Goal: Information Seeking & Learning: Learn about a topic

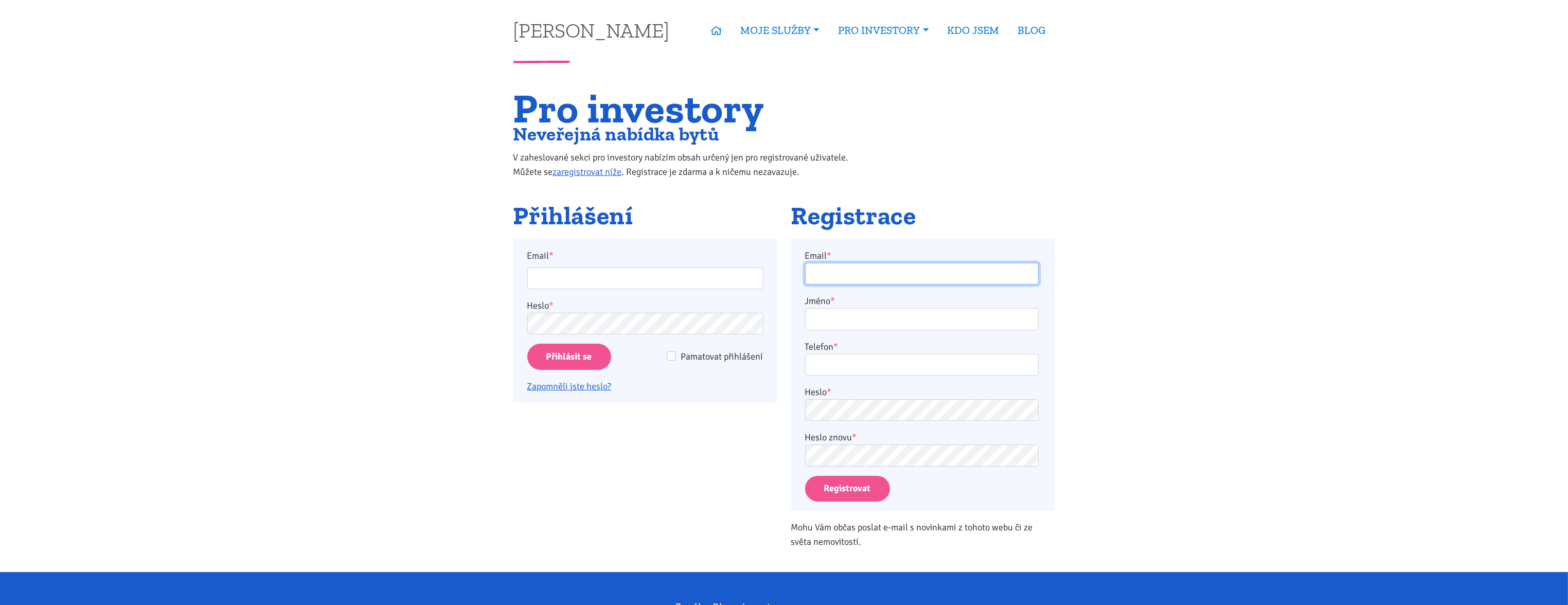
type input "janmiratsky.i@gmail.com"
click at [686, 355] on span "Pamatovat přihlášení" at bounding box center [722, 357] width 83 height 12
click at [676, 355] on input "Pamatovat přihlášení" at bounding box center [671, 356] width 9 height 9
checkbox input "true"
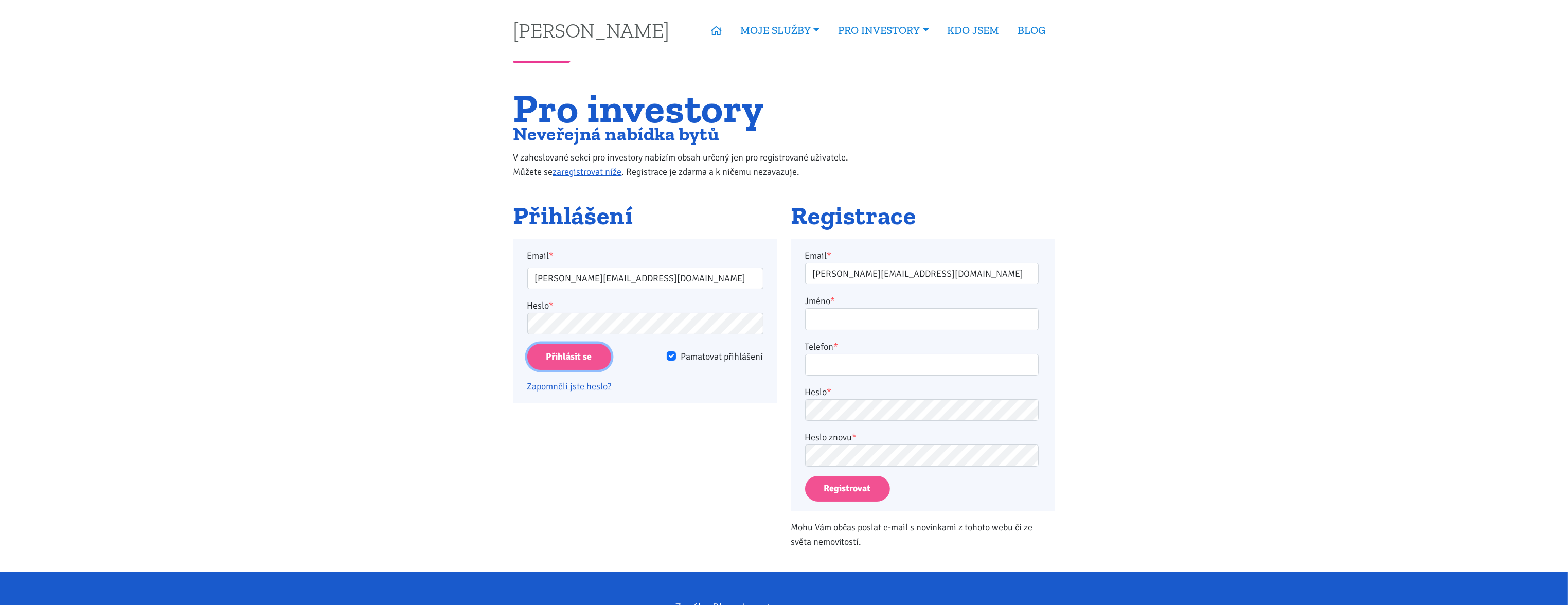
click at [591, 358] on input "Přihlásit se" at bounding box center [569, 357] width 84 height 26
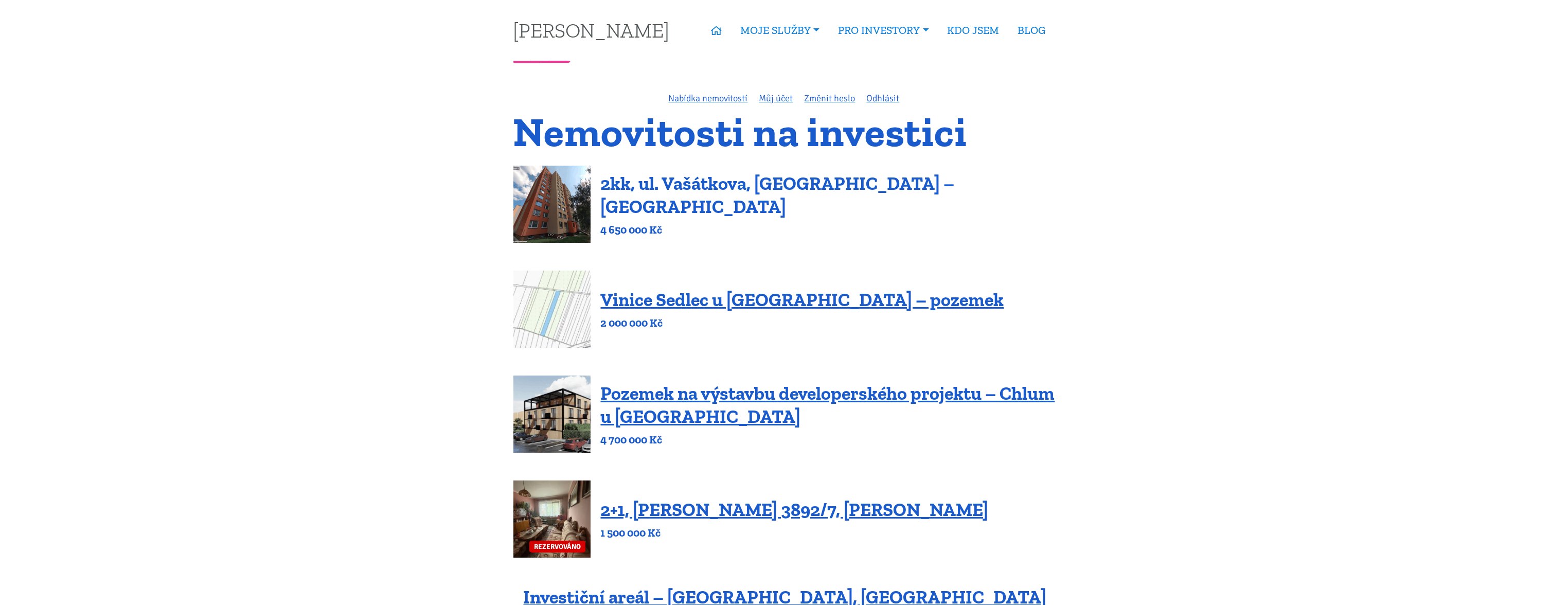
click at [719, 202] on link "2kk, ul. Vašátkova, [GEOGRAPHIC_DATA] – [GEOGRAPHIC_DATA]" at bounding box center [778, 195] width 354 height 45
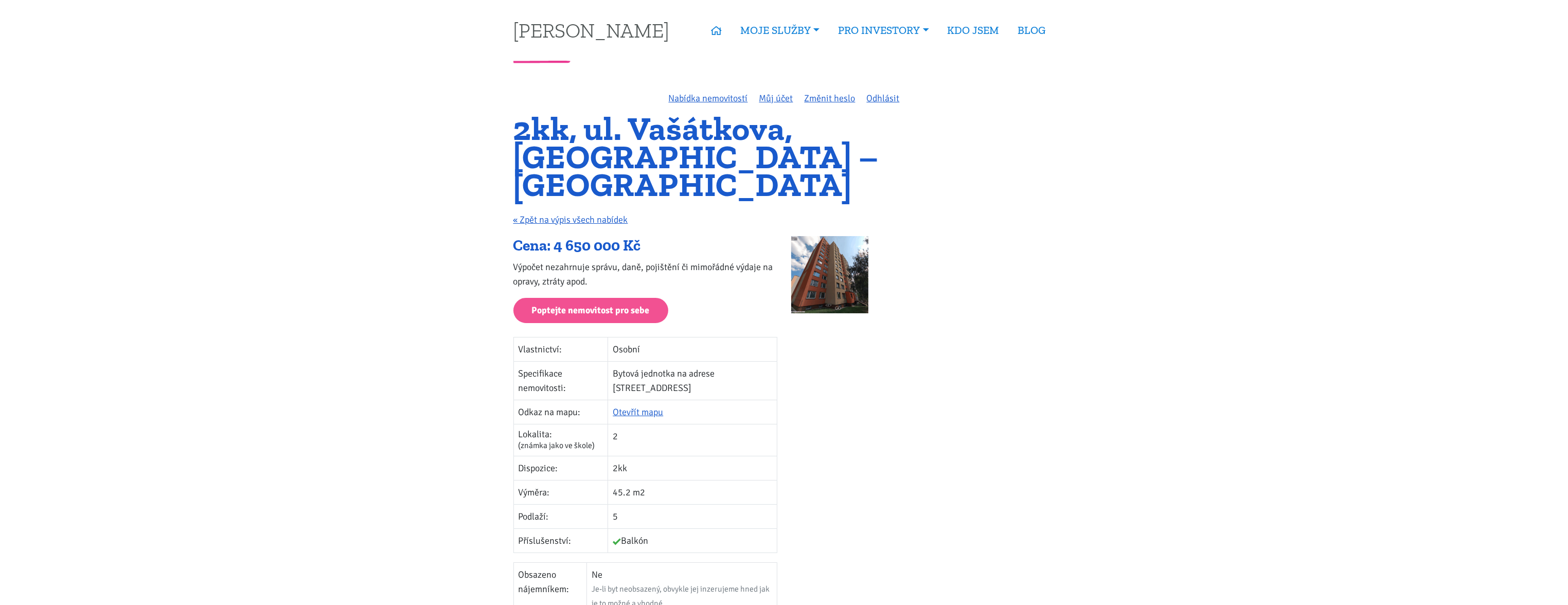
click at [829, 254] on img at bounding box center [830, 275] width 77 height 77
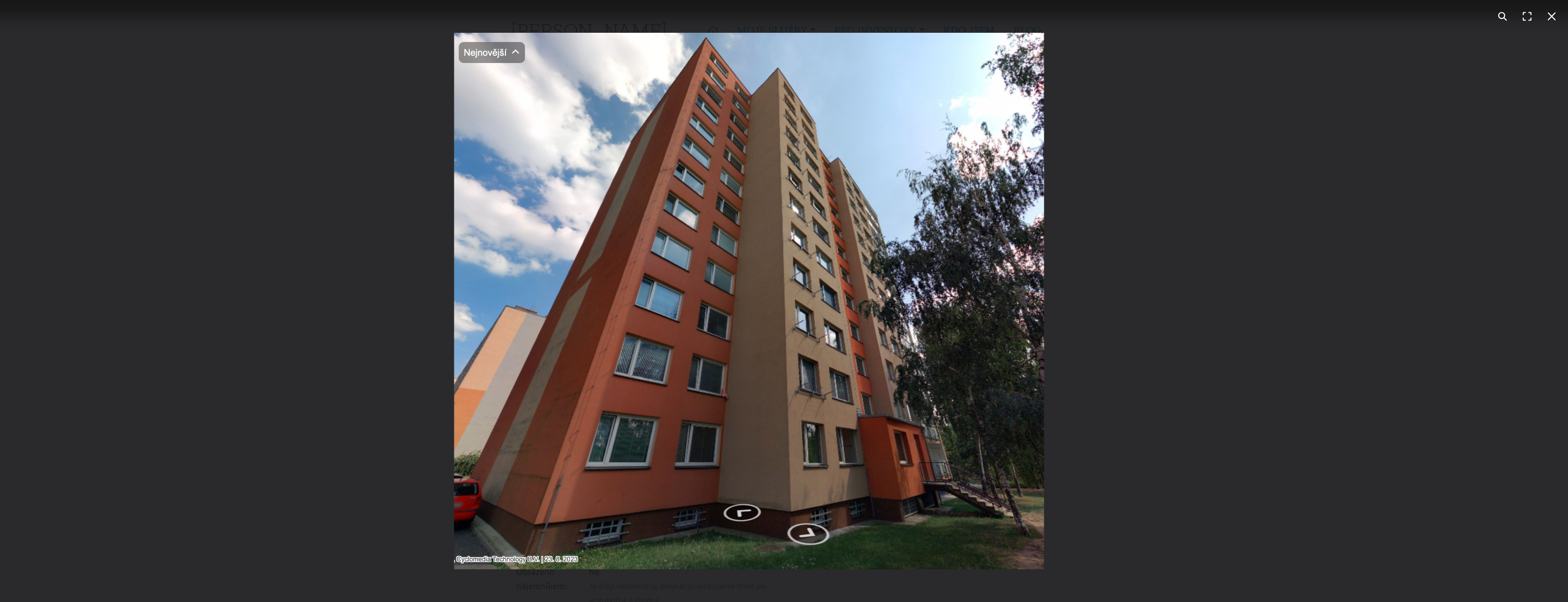
drag, startPoint x: 997, startPoint y: 343, endPoint x: 831, endPoint y: 337, distance: 166.1
click at [831, 337] on img "You can close this modal content with the ESC key" at bounding box center [749, 301] width 590 height 537
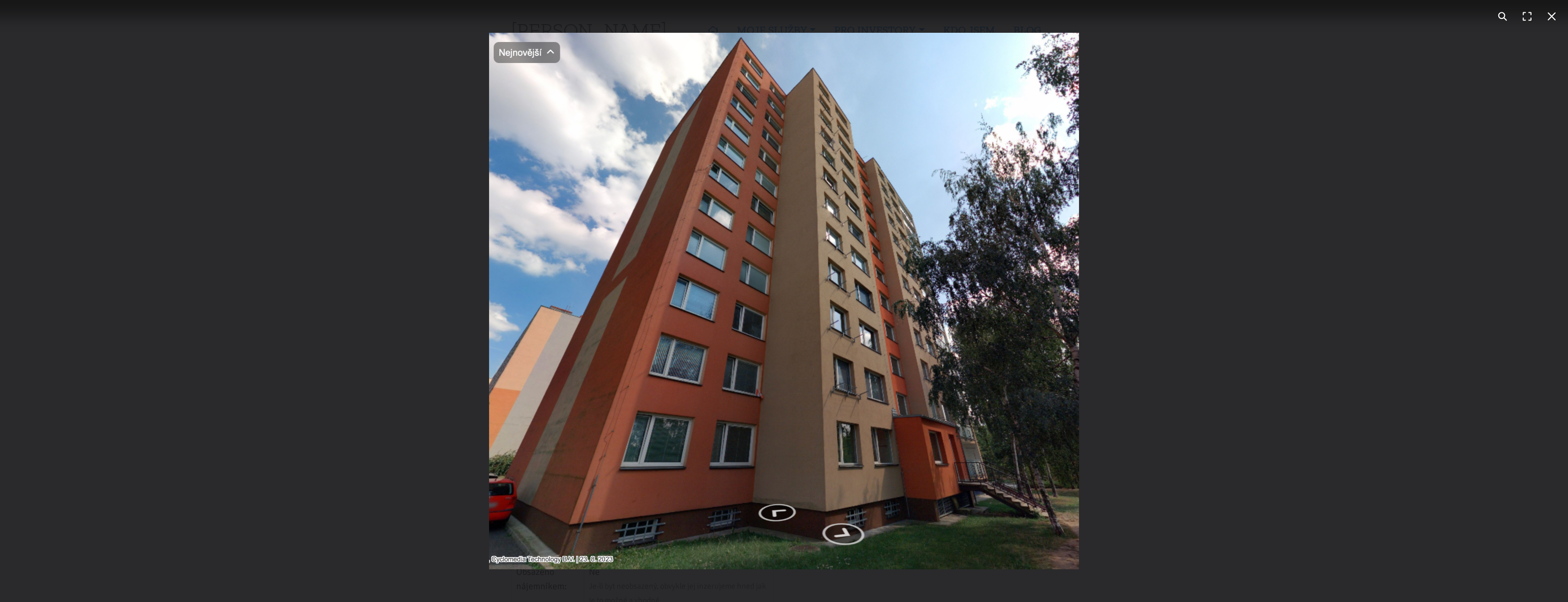
click at [846, 536] on img "You can close this modal content with the ESC key" at bounding box center [783, 301] width 590 height 537
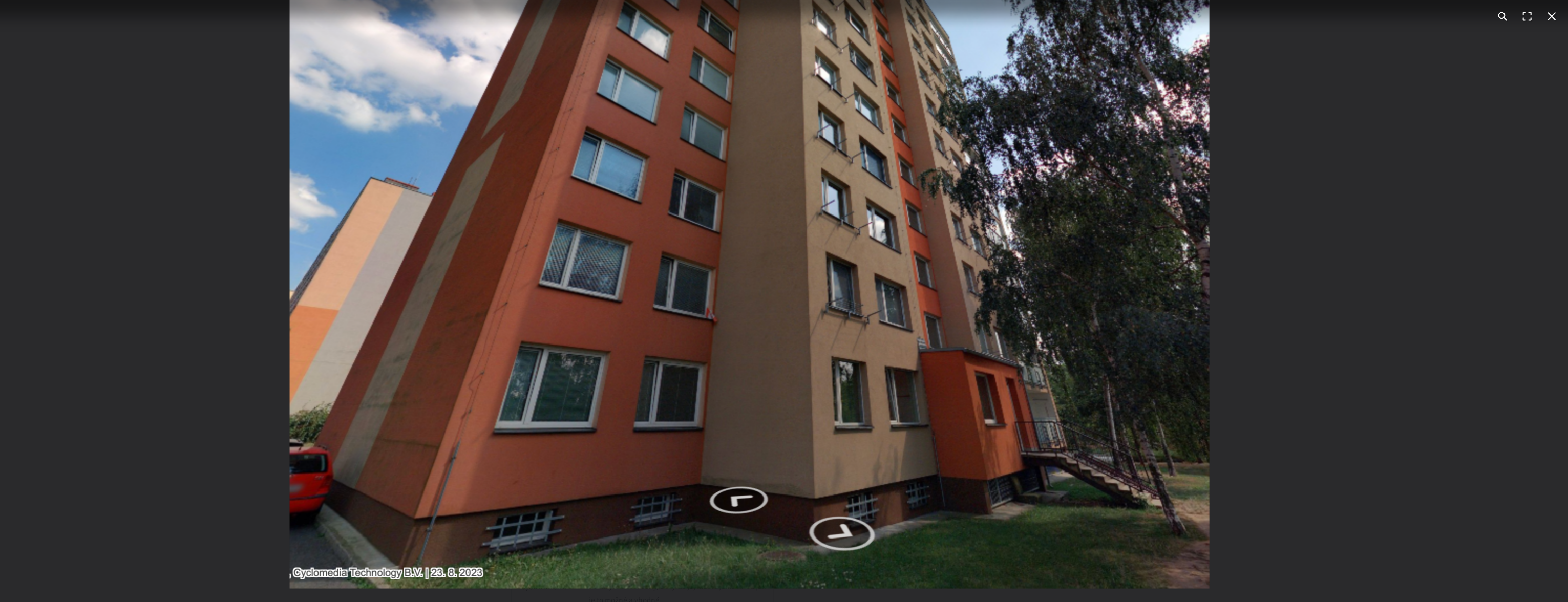
click at [920, 505] on img "You can close this modal content with the ESC key" at bounding box center [749, 170] width 920 height 837
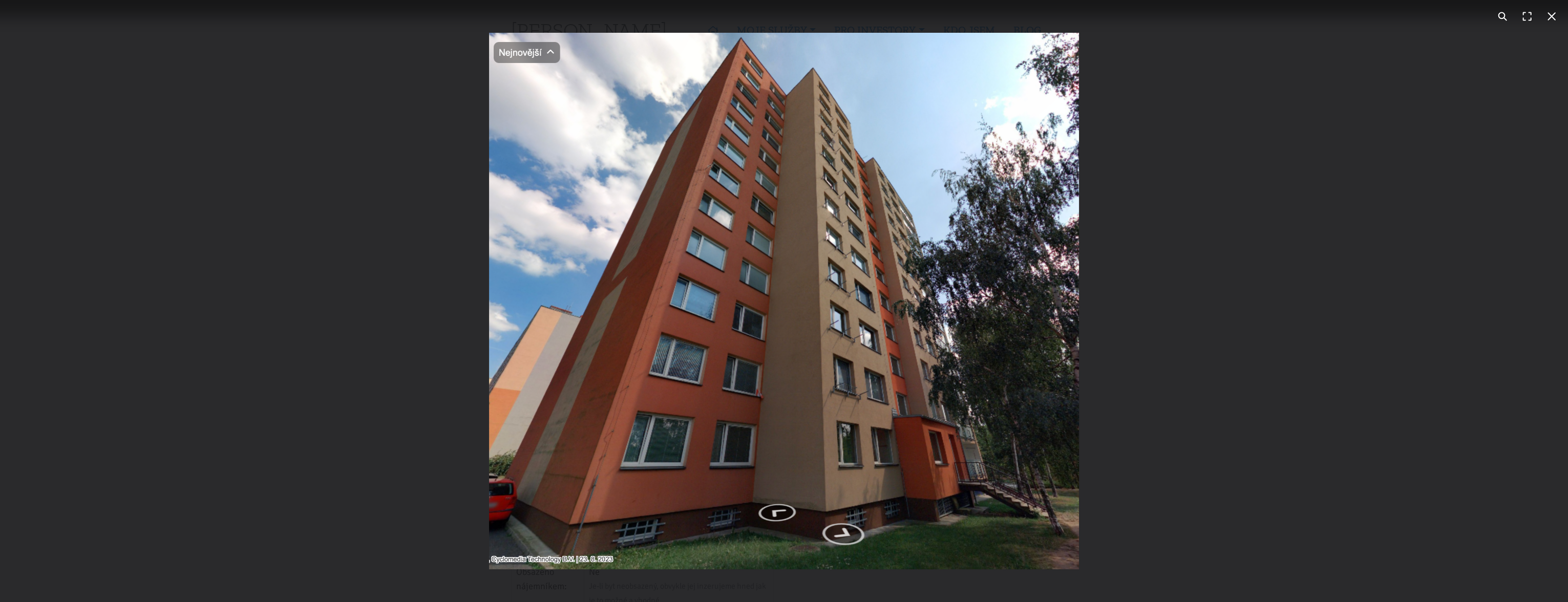
click at [1198, 422] on div "You can close this modal content with the ESC key" at bounding box center [784, 301] width 1568 height 602
